Goal: Navigation & Orientation: Find specific page/section

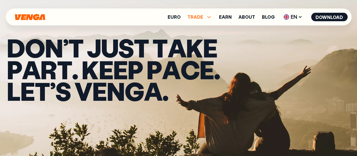
click at [207, 17] on span "TRADE" at bounding box center [200, 17] width 25 height 7
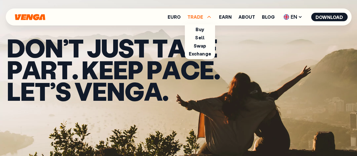
click at [207, 17] on span "TRADE" at bounding box center [200, 17] width 25 height 7
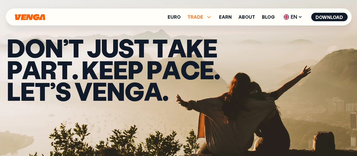
click at [207, 18] on icon at bounding box center [209, 17] width 7 height 7
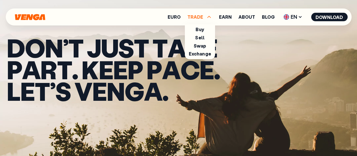
click at [207, 18] on icon at bounding box center [209, 17] width 7 height 7
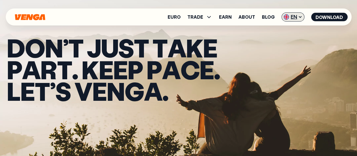
click at [299, 18] on icon at bounding box center [300, 17] width 5 height 5
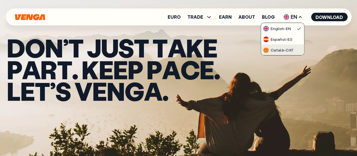
click at [276, 48] on div "Català - CAT" at bounding box center [278, 50] width 31 height 6
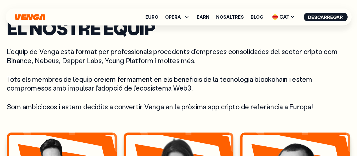
scroll to position [169, 0]
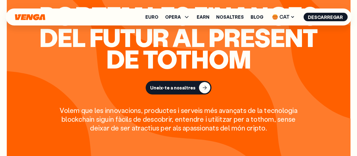
click at [180, 87] on div "Uneix-te a nosaltres" at bounding box center [172, 88] width 45 height 6
